Goal: Find specific page/section: Find specific page/section

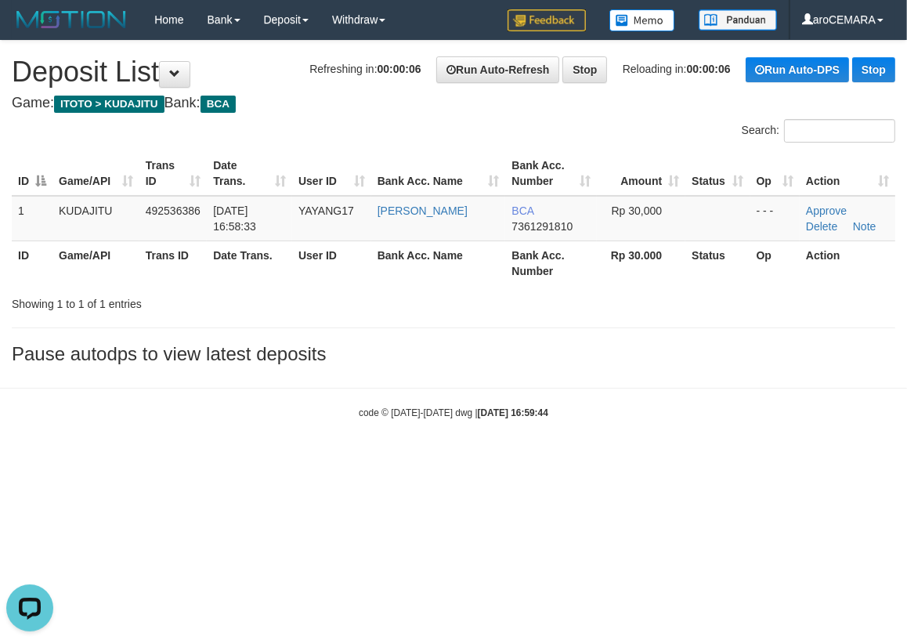
drag, startPoint x: 103, startPoint y: 455, endPoint x: 117, endPoint y: 435, distance: 23.7
click at [106, 454] on body "Toggle navigation Home Bank Account List Load By Website Group [ITOTO] KUDAJITU…" at bounding box center [453, 229] width 907 height 459
click at [111, 412] on div "code © 2012-2018 dwg | 2025/10/01 17:25:41" at bounding box center [453, 412] width 907 height 16
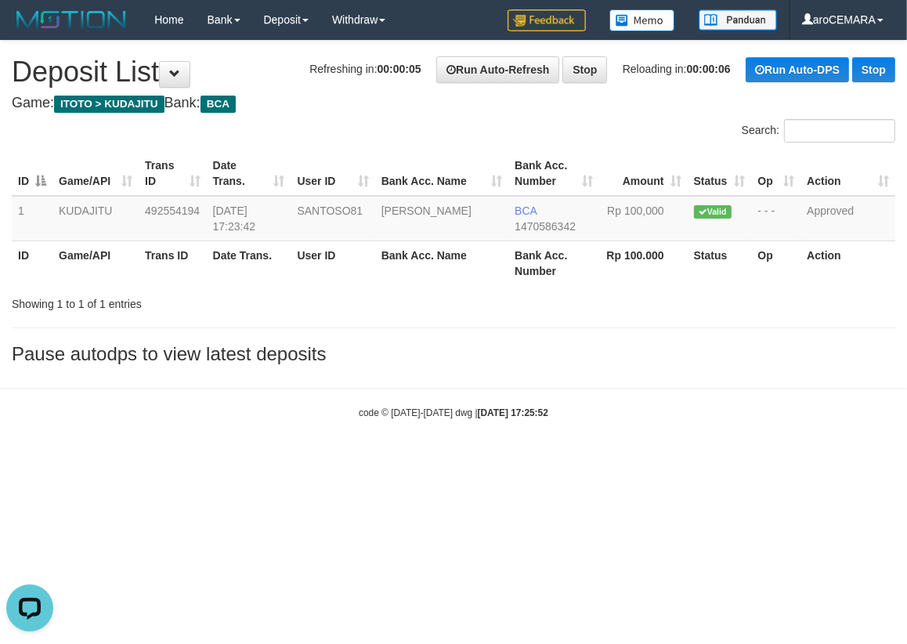
click at [201, 376] on body "Toggle navigation Home Bank Account List Load By Website Group [ITOTO] KUDAJITU…" at bounding box center [453, 229] width 907 height 459
